Goal: Task Accomplishment & Management: Manage account settings

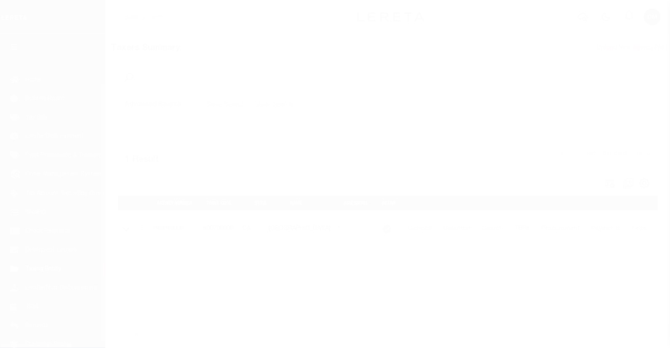
scroll to position [58, 0]
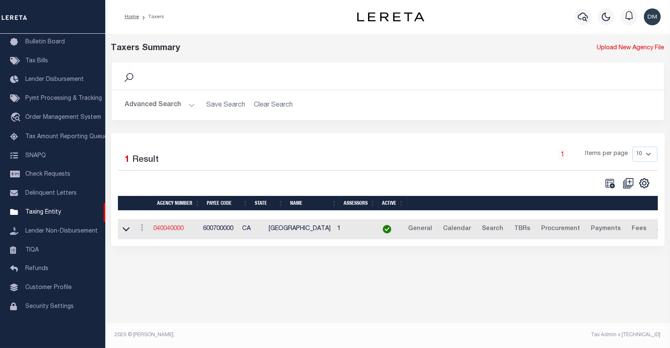
click at [178, 229] on link "040040000" at bounding box center [169, 229] width 30 height 6
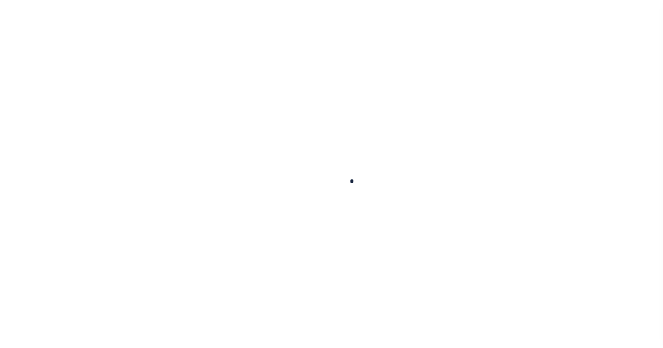
select select
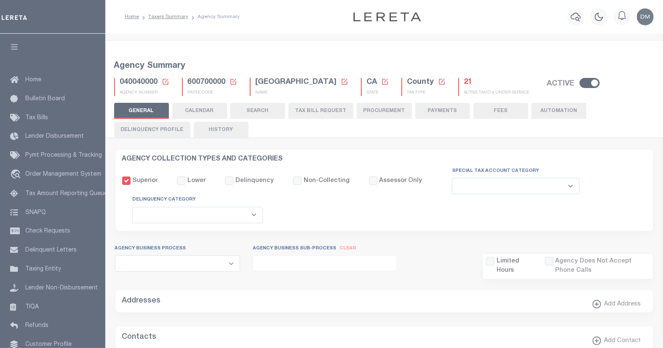
checkbox input "false"
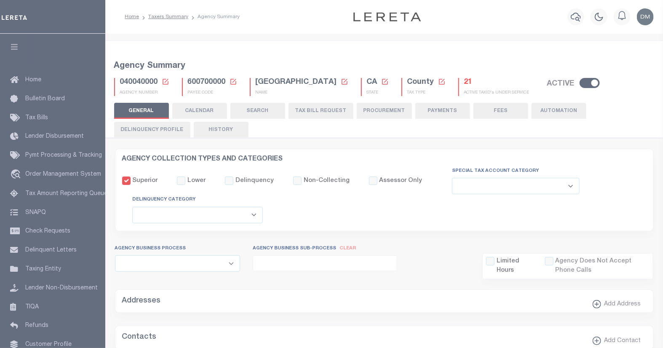
type input "600700000"
